Goal: Information Seeking & Learning: Find specific page/section

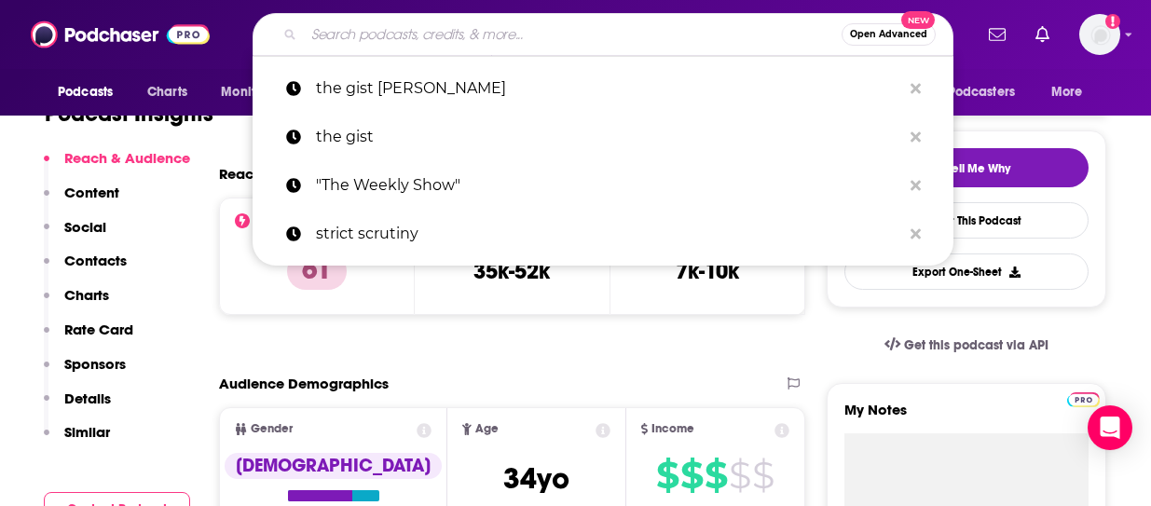
click at [476, 34] on input "Search podcasts, credits, & more..." at bounding box center [573, 35] width 538 height 30
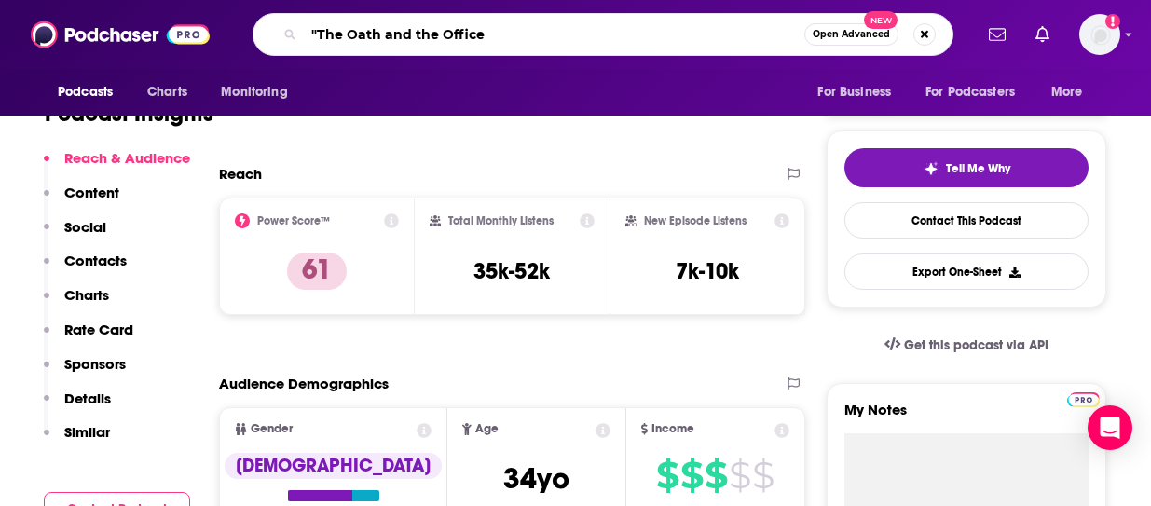
type input ""The Oath and the Office""
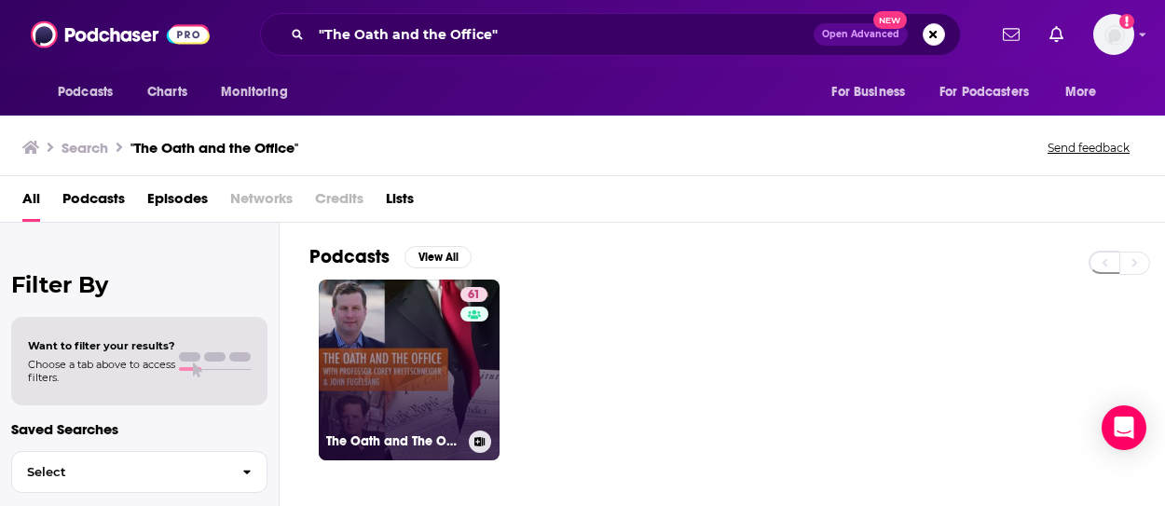
click at [398, 347] on link "61 The Oath and The Office" at bounding box center [409, 370] width 181 height 181
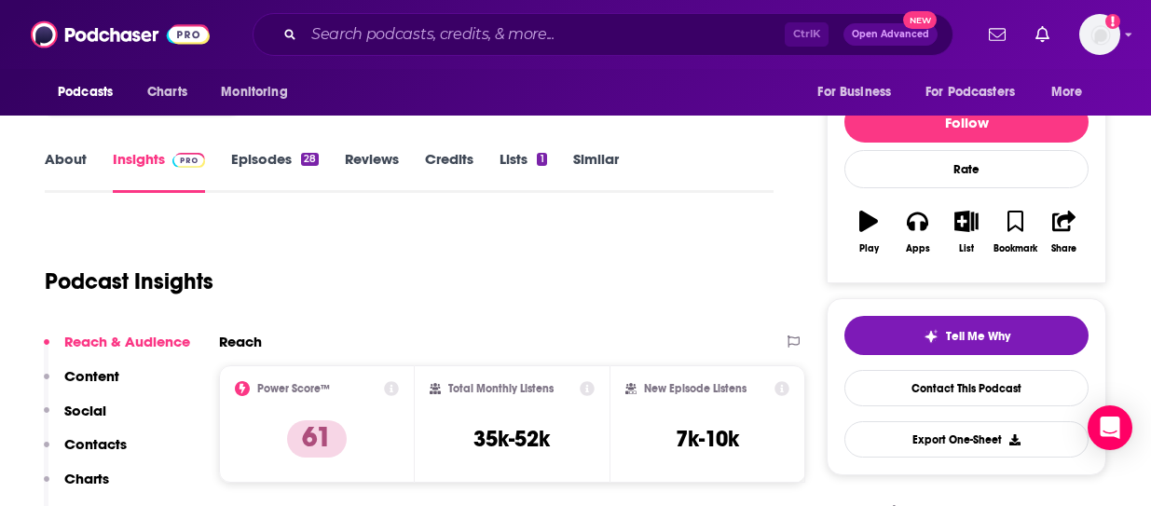
scroll to position [280, 0]
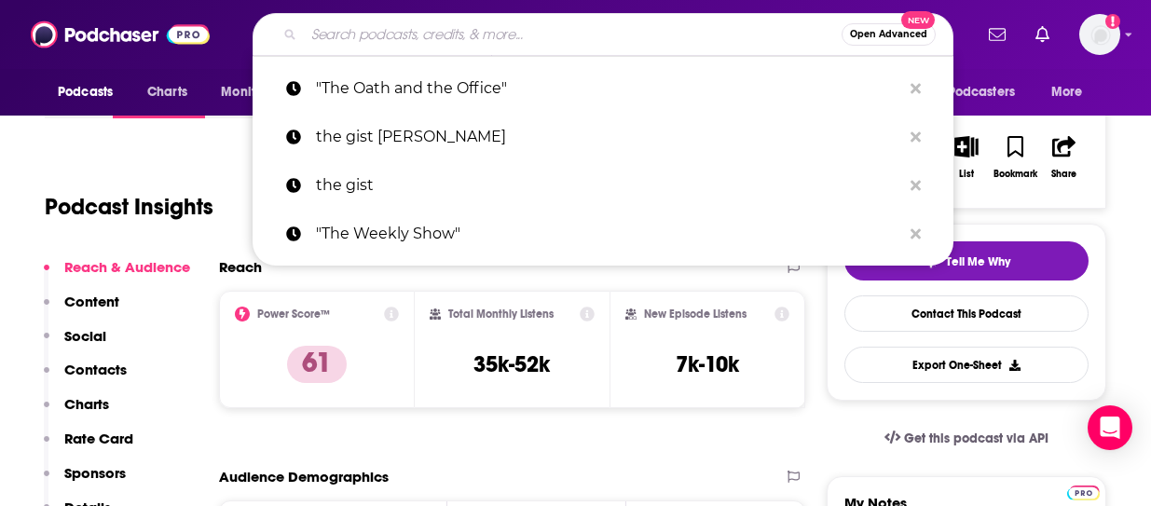
click at [381, 36] on input "Search podcasts, credits, & more..." at bounding box center [573, 35] width 538 height 30
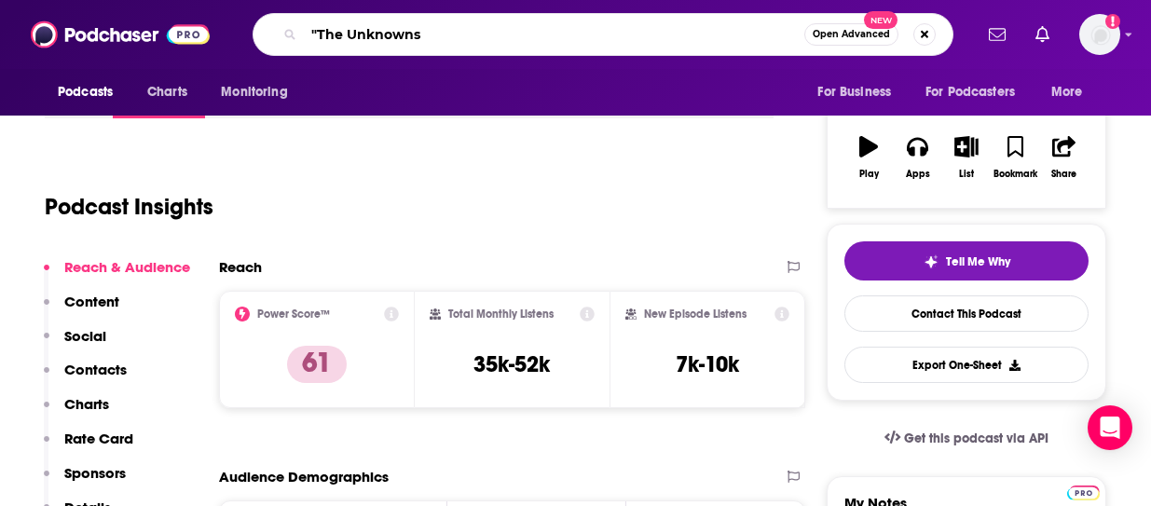
type input ""The Unknowns""
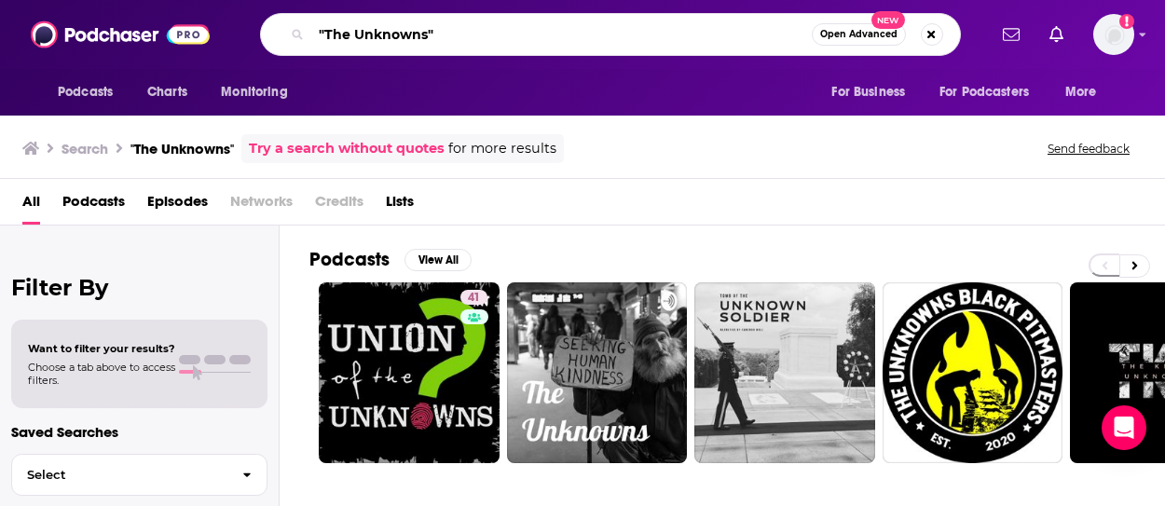
drag, startPoint x: 474, startPoint y: 33, endPoint x: 119, endPoint y: 3, distance: 356.4
click at [119, 3] on div "Podcasts Charts Monitoring "The Unknowns" Open Advanced New For Business For Po…" at bounding box center [582, 34] width 1165 height 69
type input "J"
type input ""[PERSON_NAME]""
